Goal: Transaction & Acquisition: Obtain resource

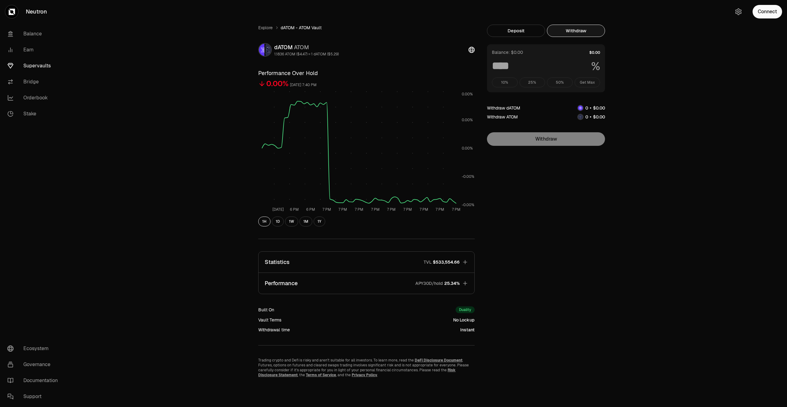
click at [46, 67] on link "Supervaults" at bounding box center [34, 66] width 64 height 16
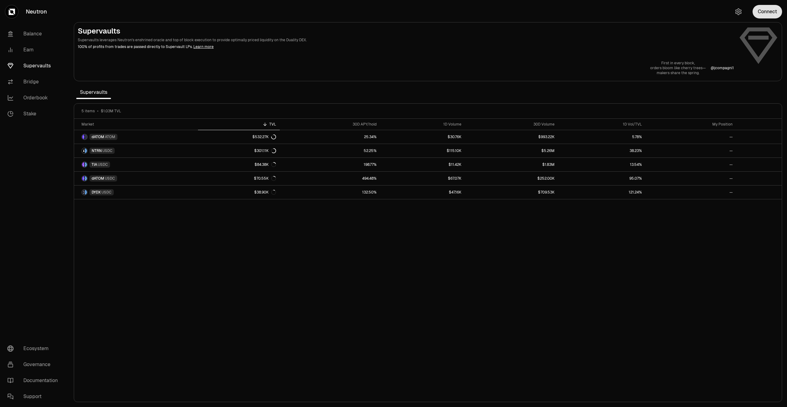
click at [768, 11] on button "Connect" at bounding box center [767, 12] width 30 height 14
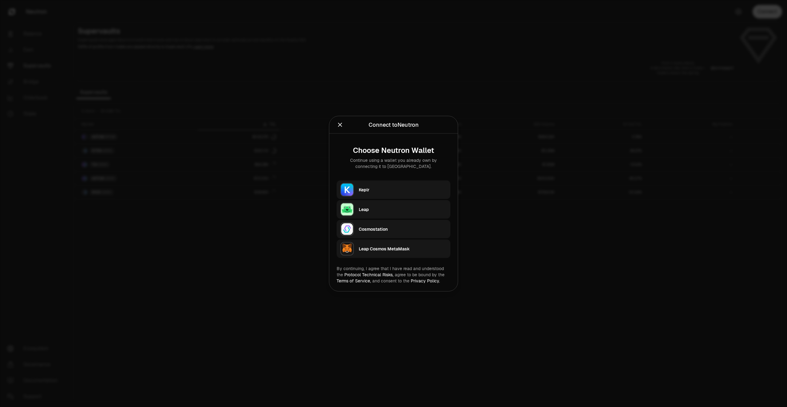
click at [394, 190] on div "Keplr" at bounding box center [403, 189] width 88 height 6
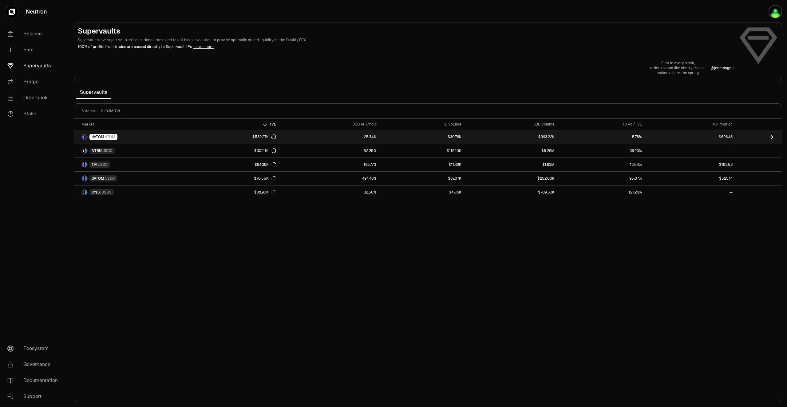
click at [756, 135] on link at bounding box center [758, 137] width 45 height 14
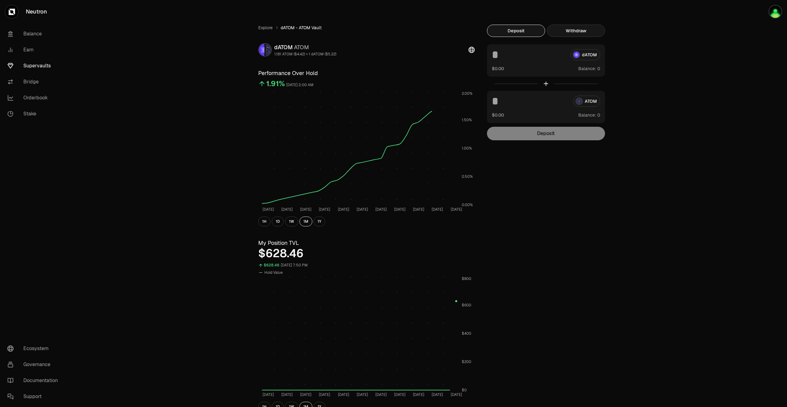
click at [579, 30] on button "Withdraw" at bounding box center [576, 31] width 58 height 12
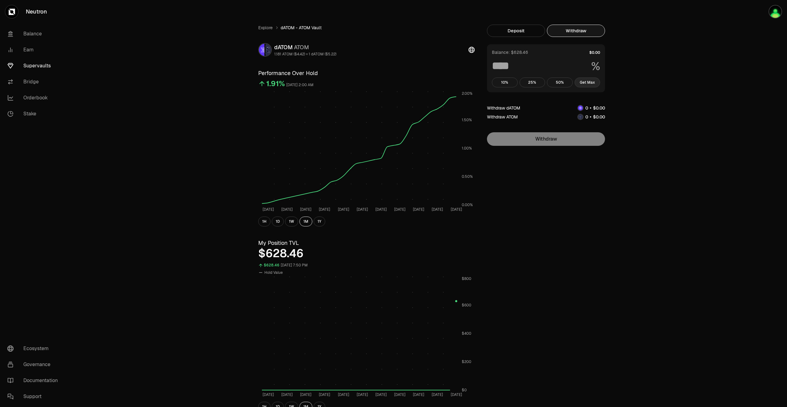
click at [584, 85] on button "Get Max" at bounding box center [587, 82] width 26 height 10
type input "***"
click at [37, 63] on link "Supervaults" at bounding box center [34, 66] width 64 height 16
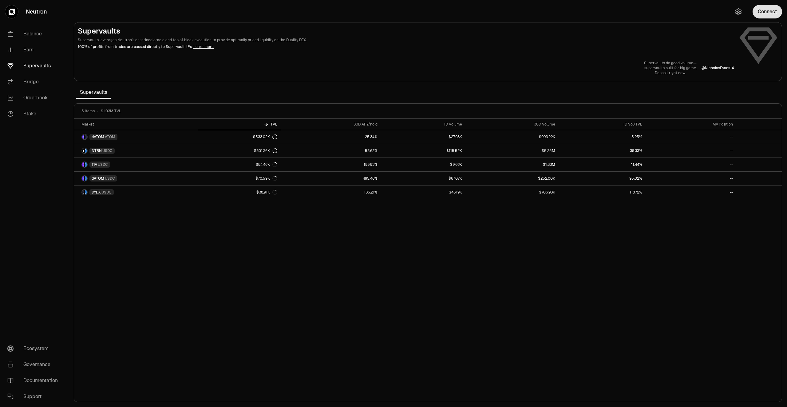
click at [765, 12] on button "Connect" at bounding box center [767, 12] width 30 height 14
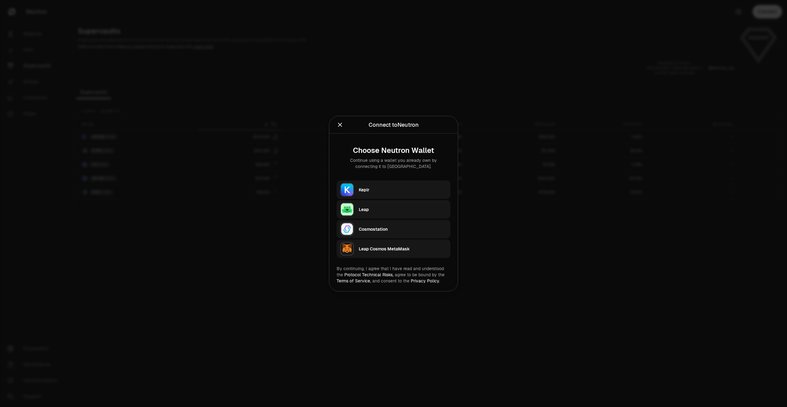
click at [368, 191] on div "Keplr" at bounding box center [403, 189] width 88 height 6
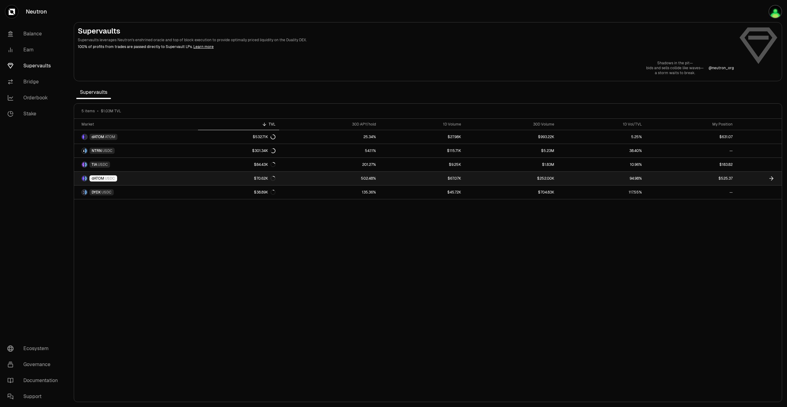
click at [391, 178] on link "$67.07K" at bounding box center [422, 178] width 85 height 14
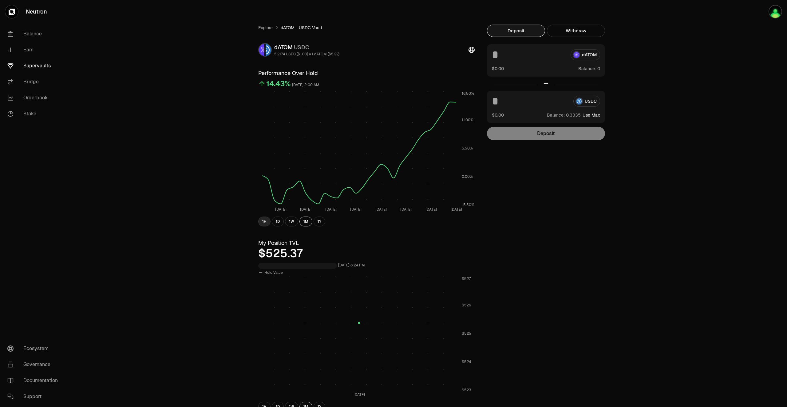
click at [264, 222] on button "1H" at bounding box center [264, 221] width 12 height 10
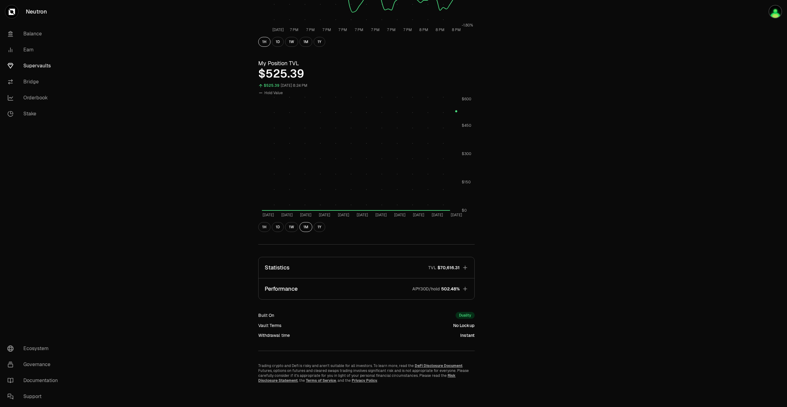
scroll to position [180, 0]
click at [397, 287] on button "Performance APY30D/hold 502.48%" at bounding box center [366, 287] width 216 height 21
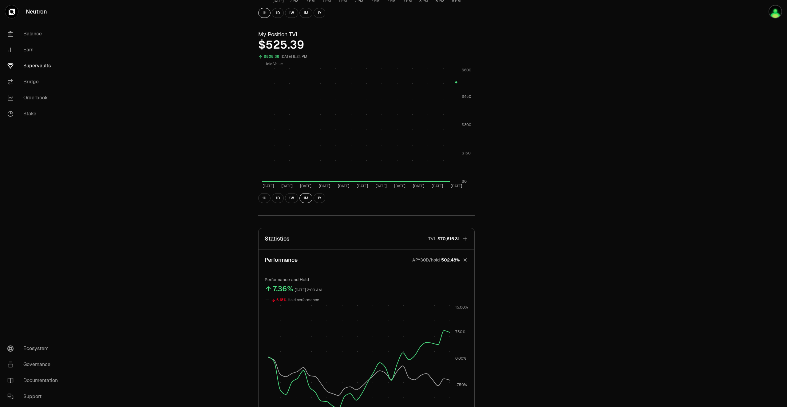
scroll to position [334, 0]
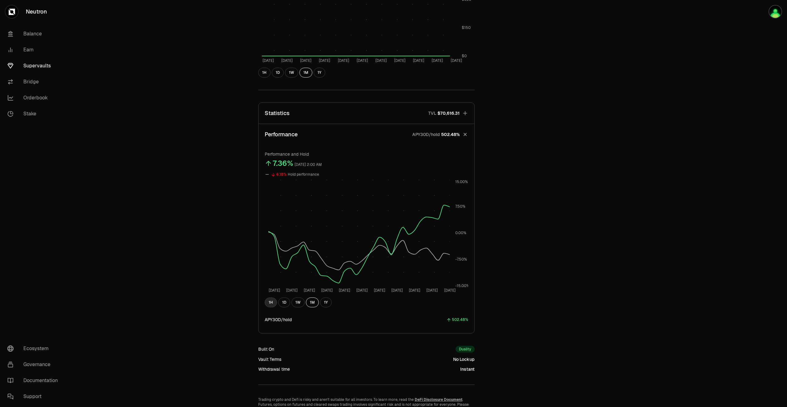
click at [272, 303] on button "1H" at bounding box center [271, 302] width 12 height 10
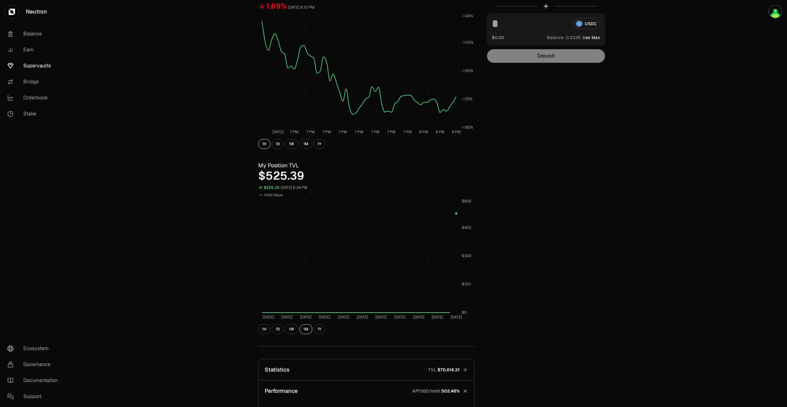
scroll to position [0, 0]
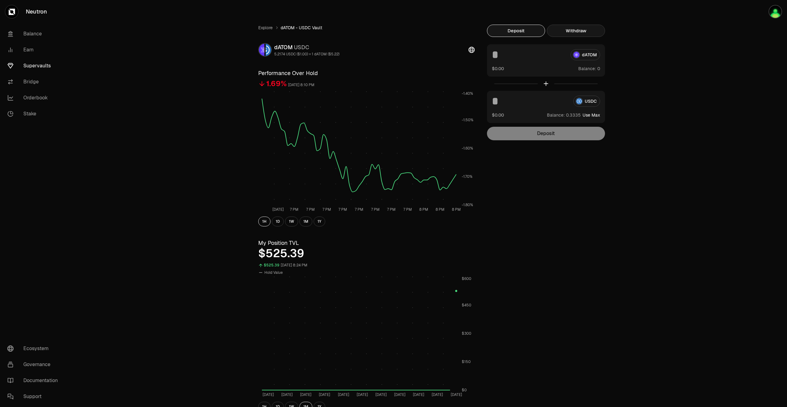
click at [589, 33] on button "Withdraw" at bounding box center [576, 31] width 58 height 12
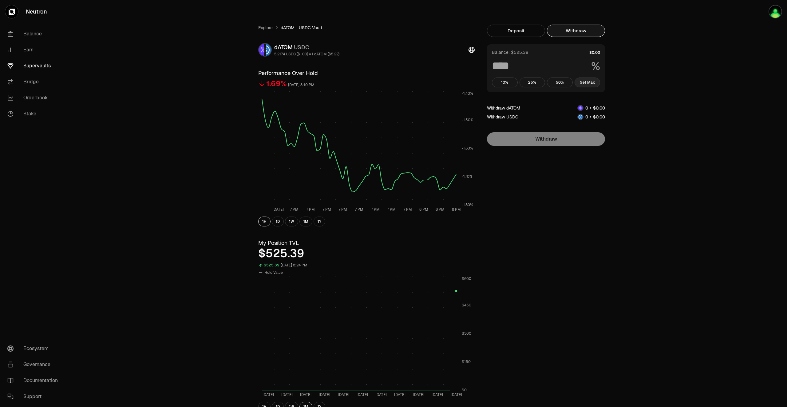
click at [593, 82] on button "Get Max" at bounding box center [587, 82] width 26 height 10
type input "***"
click at [30, 66] on link "Supervaults" at bounding box center [34, 66] width 64 height 16
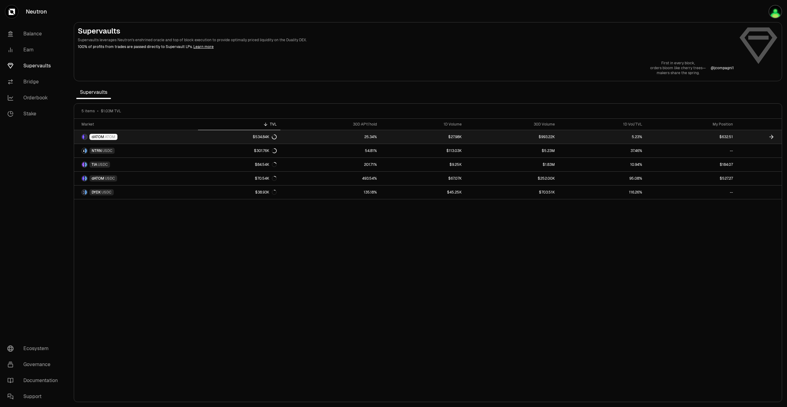
click at [749, 135] on link at bounding box center [758, 137] width 45 height 14
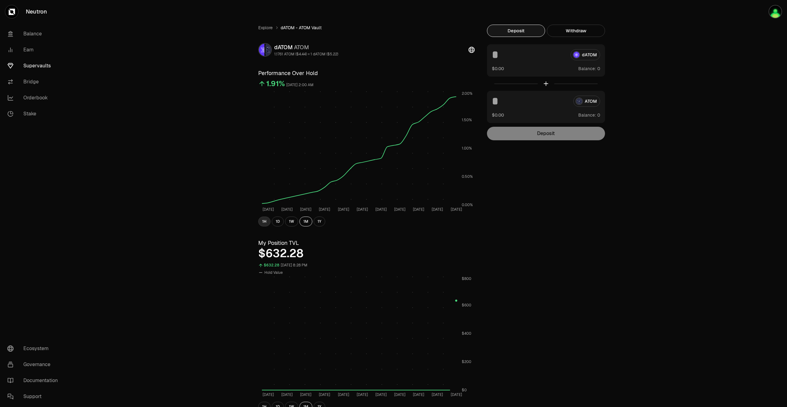
click at [263, 221] on button "1H" at bounding box center [264, 221] width 12 height 10
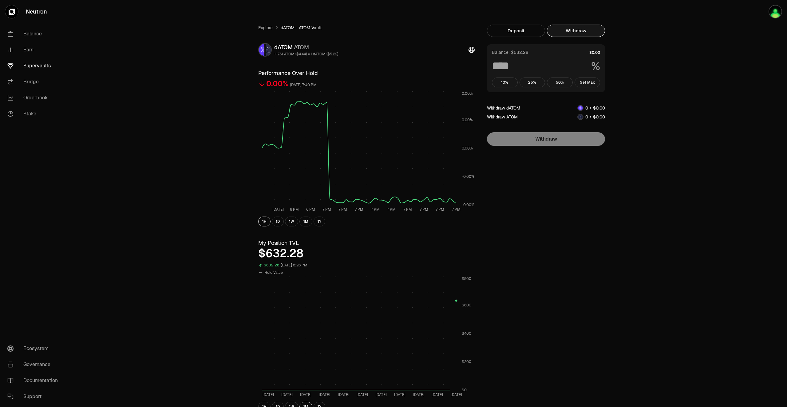
click at [585, 31] on button "Withdraw" at bounding box center [576, 31] width 58 height 12
click at [591, 83] on button "Get Max" at bounding box center [587, 82] width 26 height 10
type input "***"
click at [42, 64] on link "Supervaults" at bounding box center [34, 66] width 64 height 16
